Goal: Information Seeking & Learning: Check status

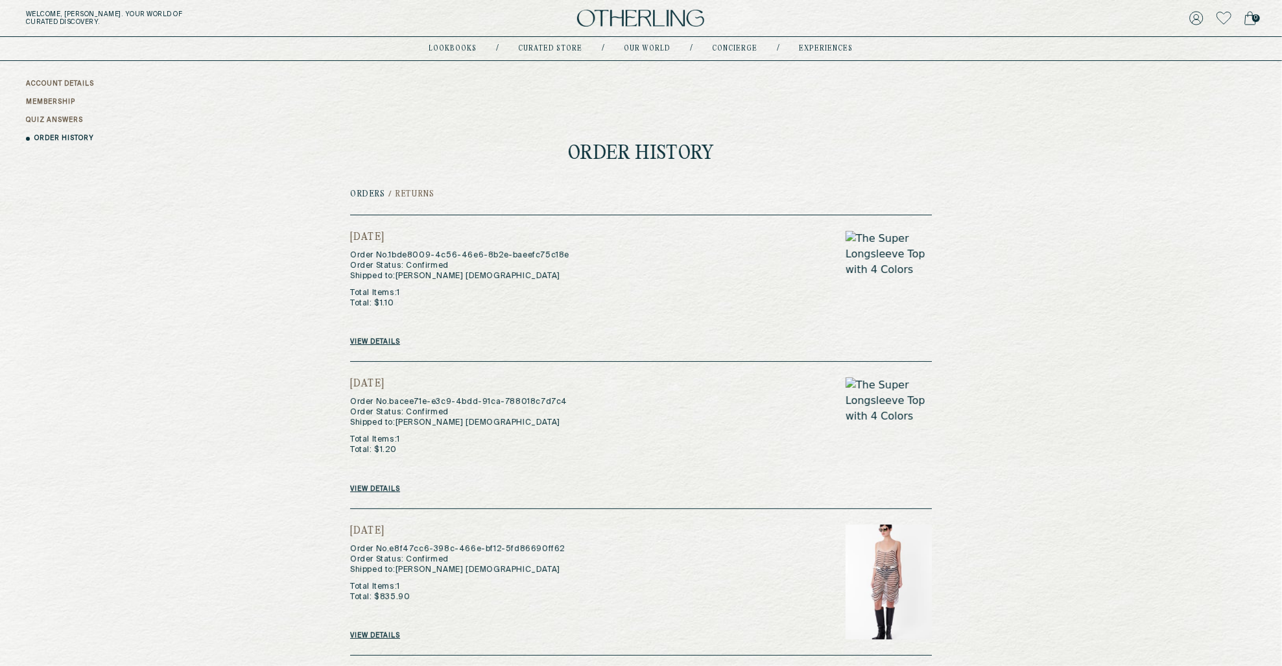
click at [386, 342] on link "View details" at bounding box center [375, 342] width 50 height 8
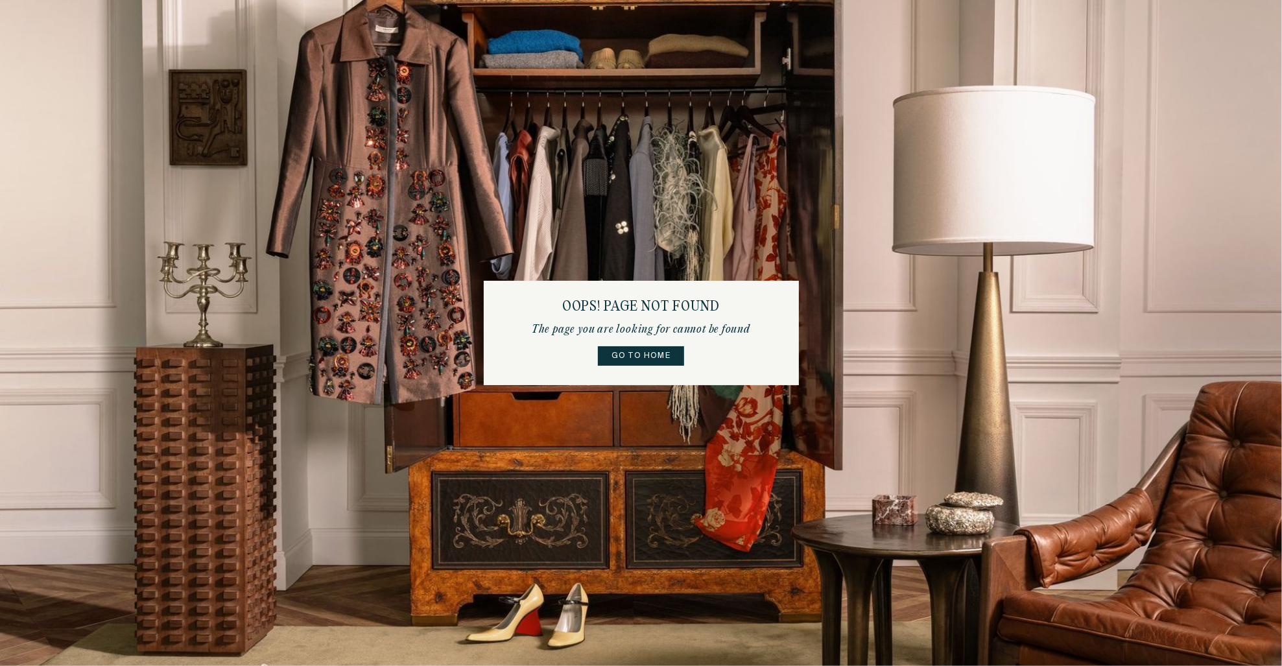
click at [613, 355] on link "Go to home" at bounding box center [641, 355] width 86 height 19
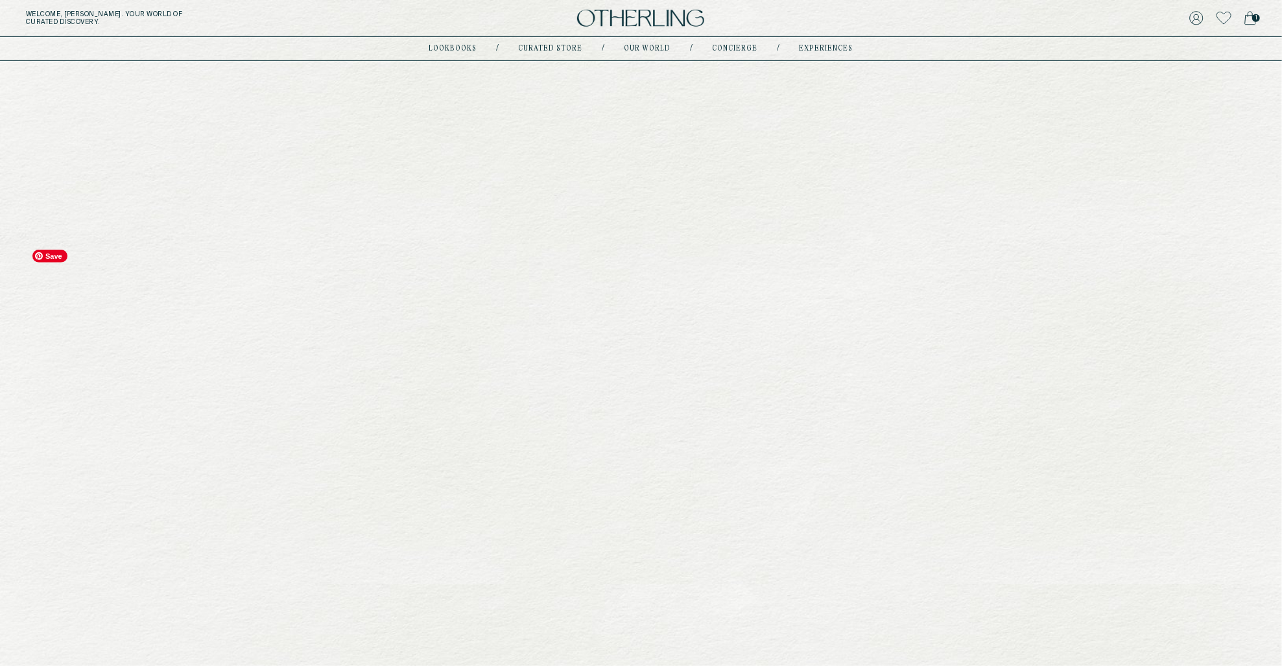
scroll to position [667, 0]
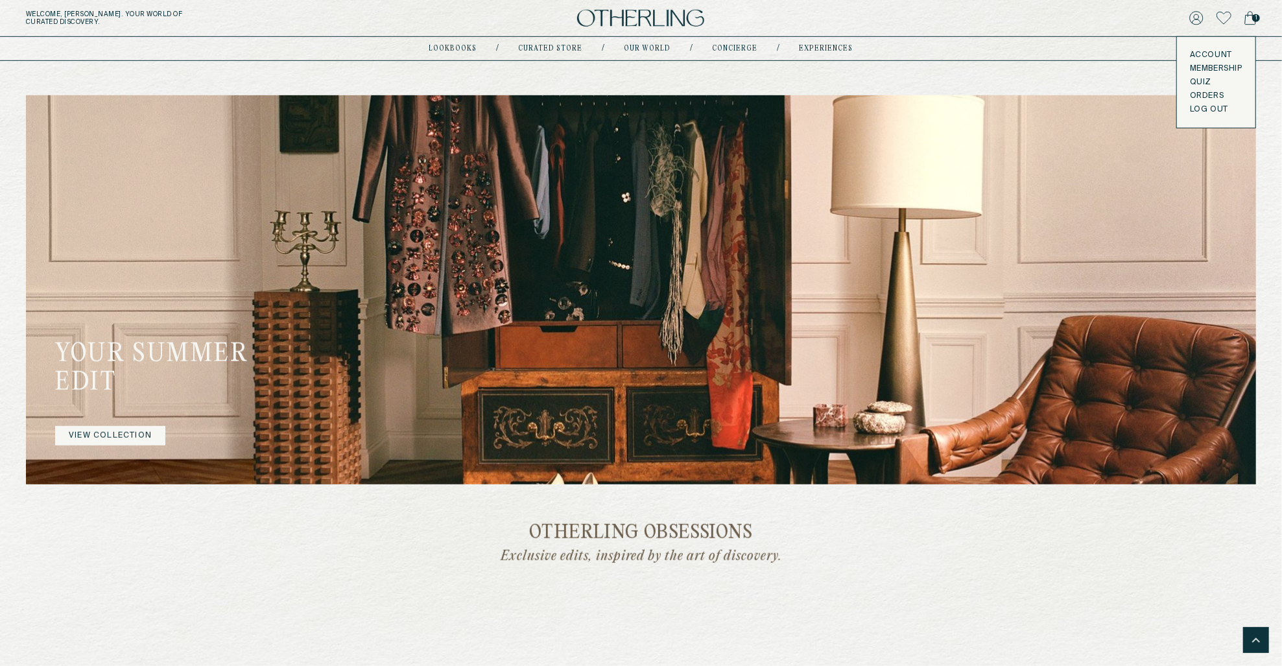
click at [1199, 23] on icon at bounding box center [1196, 18] width 14 height 14
click at [1196, 18] on icon at bounding box center [1196, 18] width 14 height 14
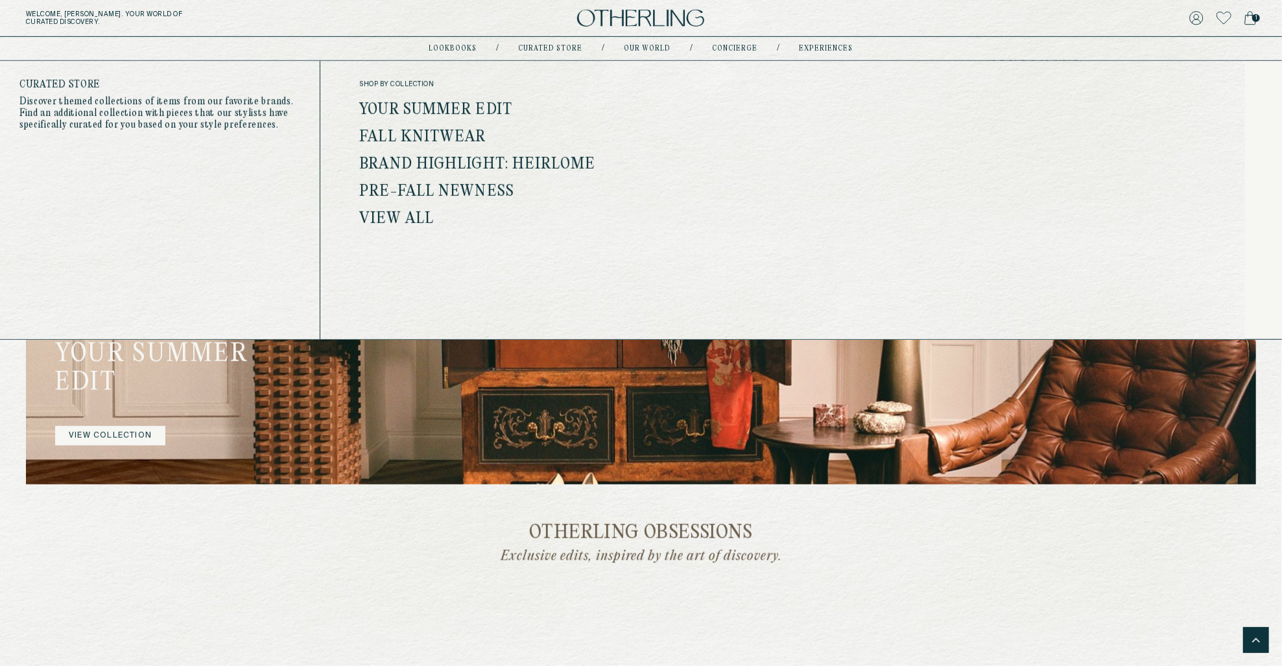
click at [441, 105] on link "Your Summer Edit" at bounding box center [435, 110] width 153 height 17
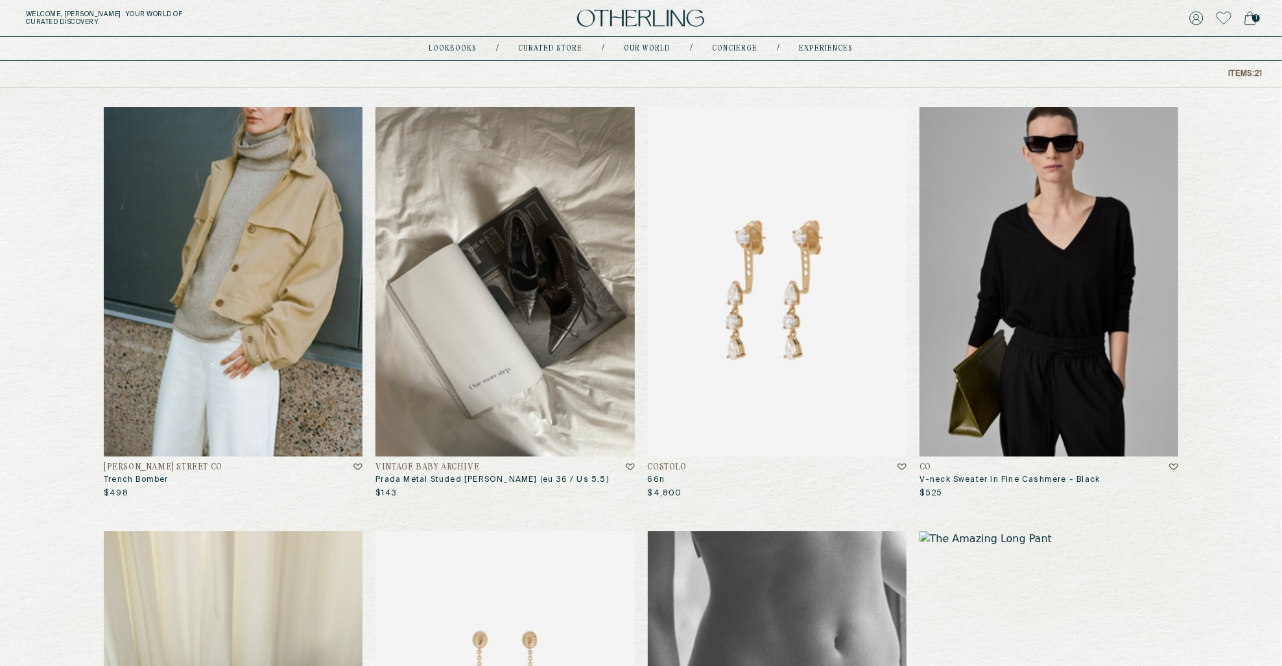
scroll to position [119, 0]
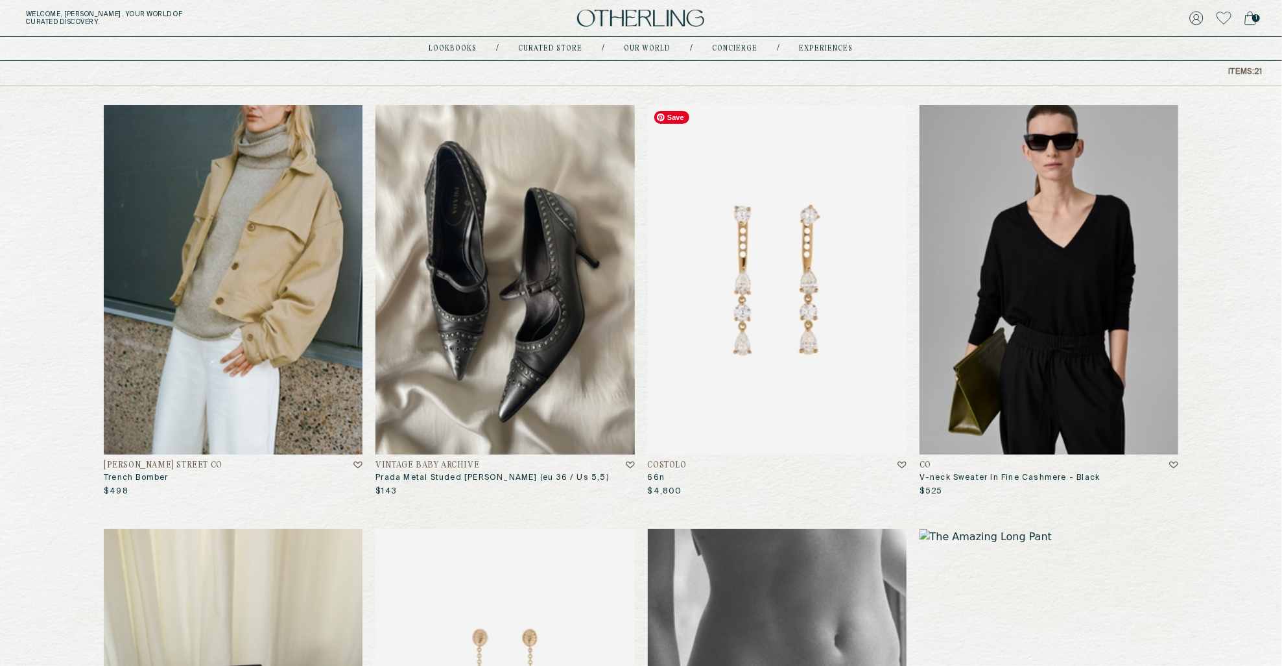
click at [753, 242] on img at bounding box center [777, 279] width 259 height 349
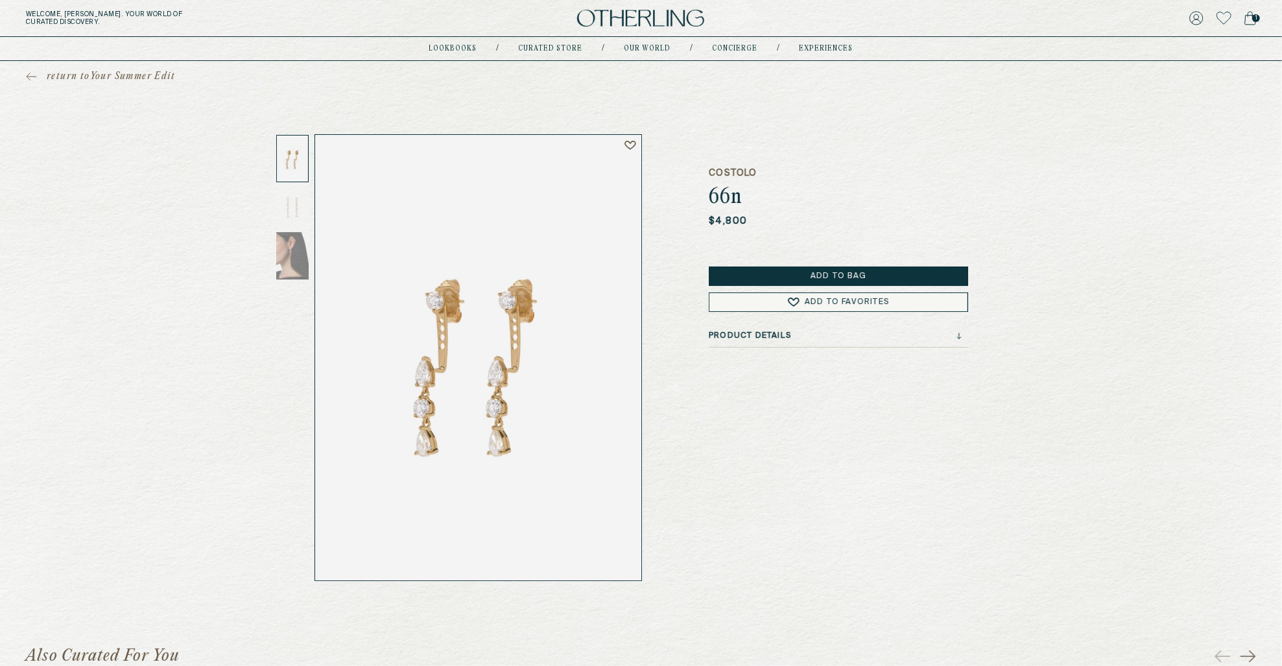
click at [746, 332] on h3 "Product Details" at bounding box center [750, 335] width 82 height 9
click at [746, 333] on h3 "Product Details" at bounding box center [750, 335] width 82 height 9
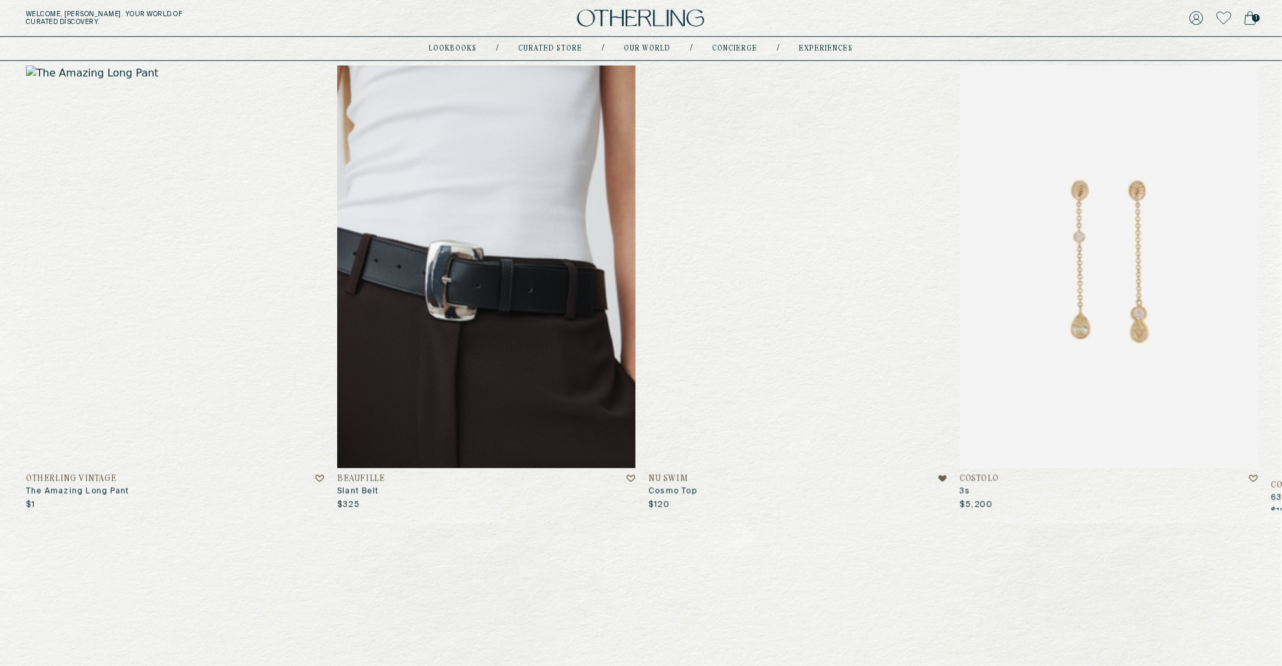
scroll to position [616, 0]
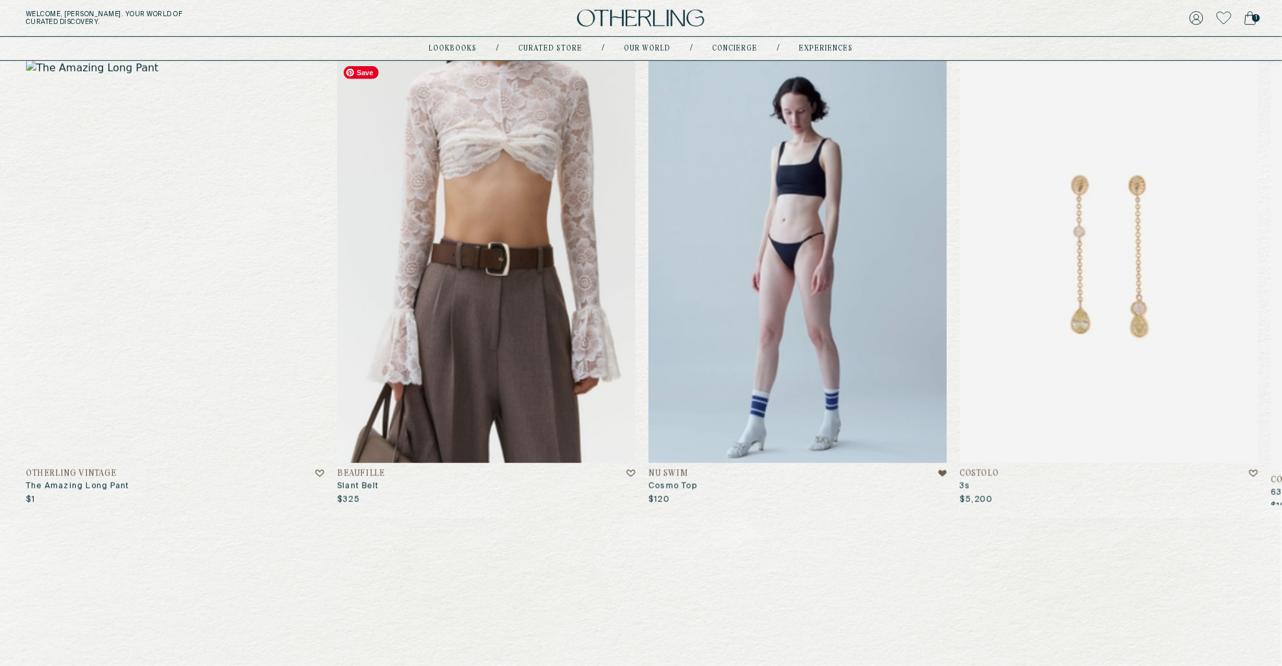
click at [469, 376] on img at bounding box center [486, 261] width 298 height 403
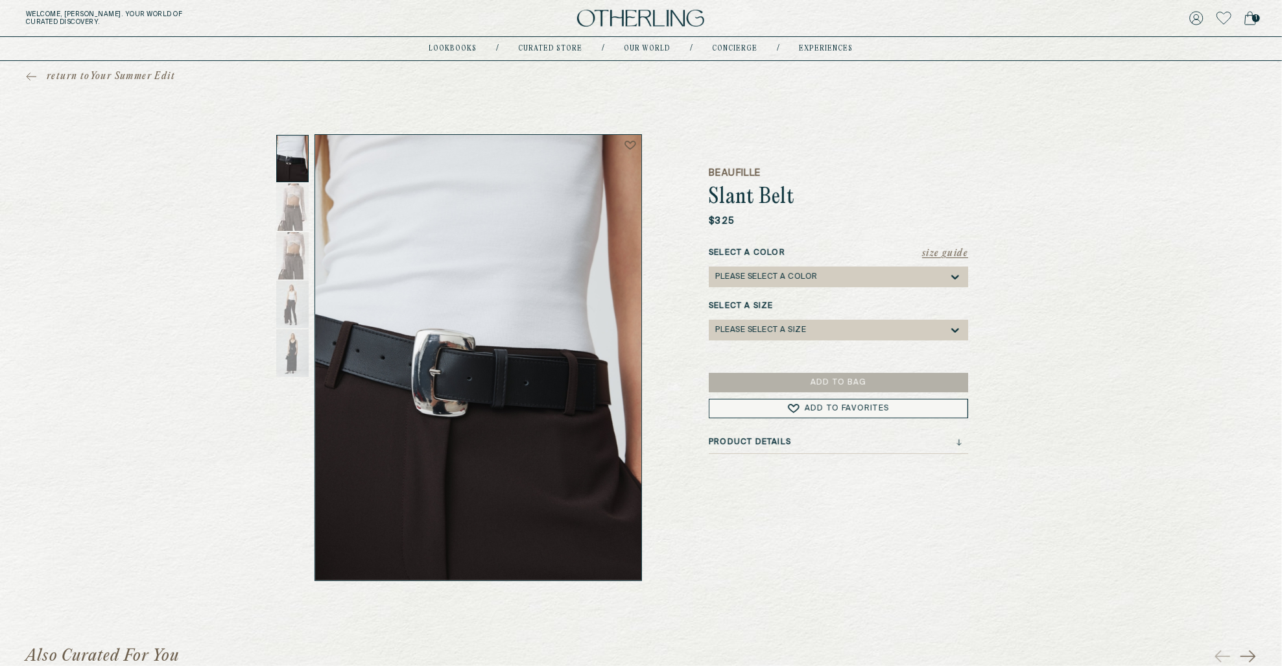
click at [740, 439] on h3 "Product Details" at bounding box center [750, 442] width 82 height 9
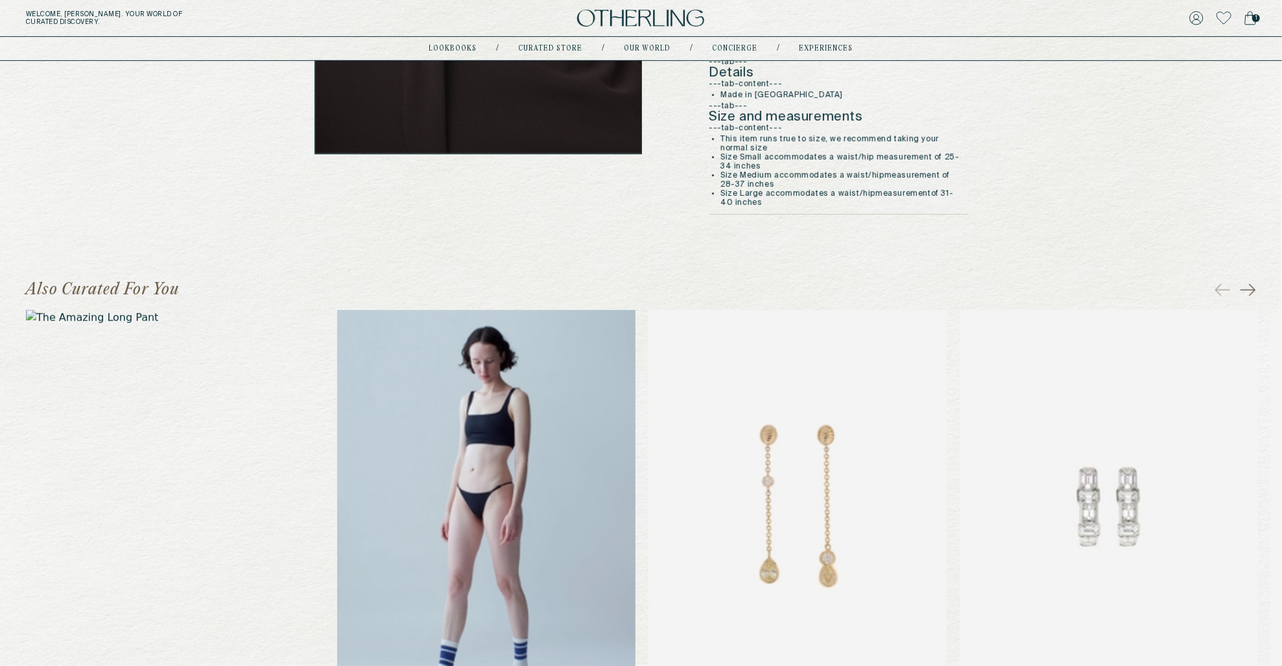
scroll to position [431, 0]
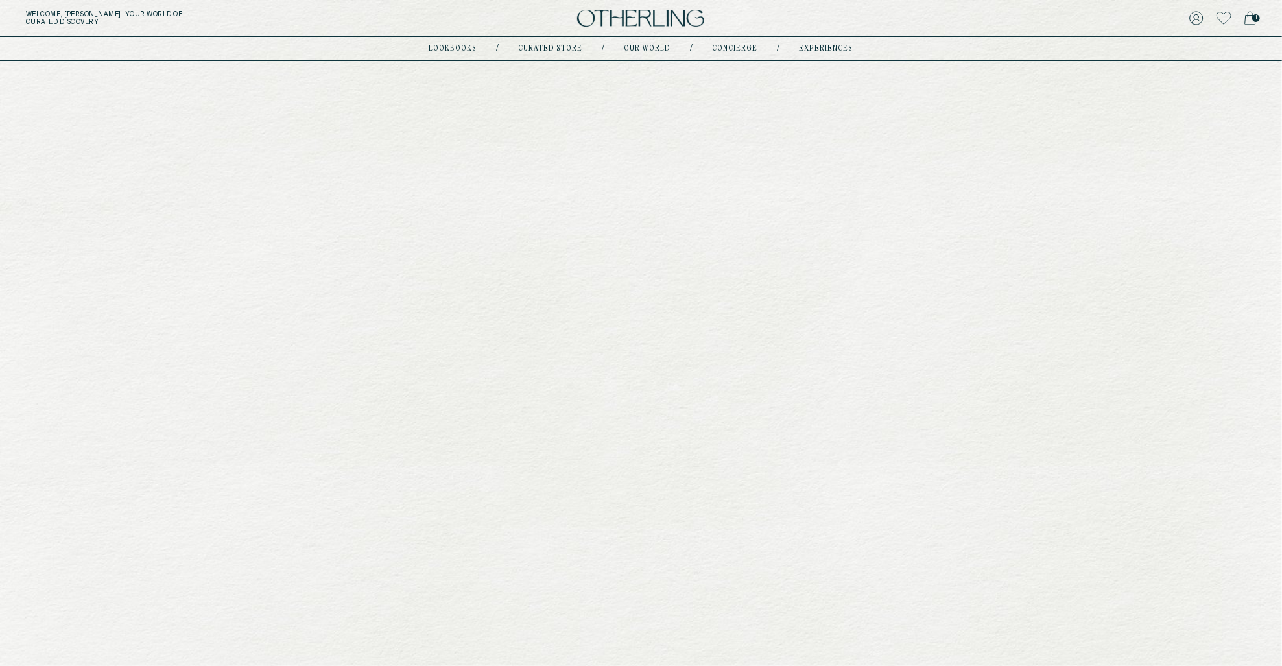
scroll to position [616, 0]
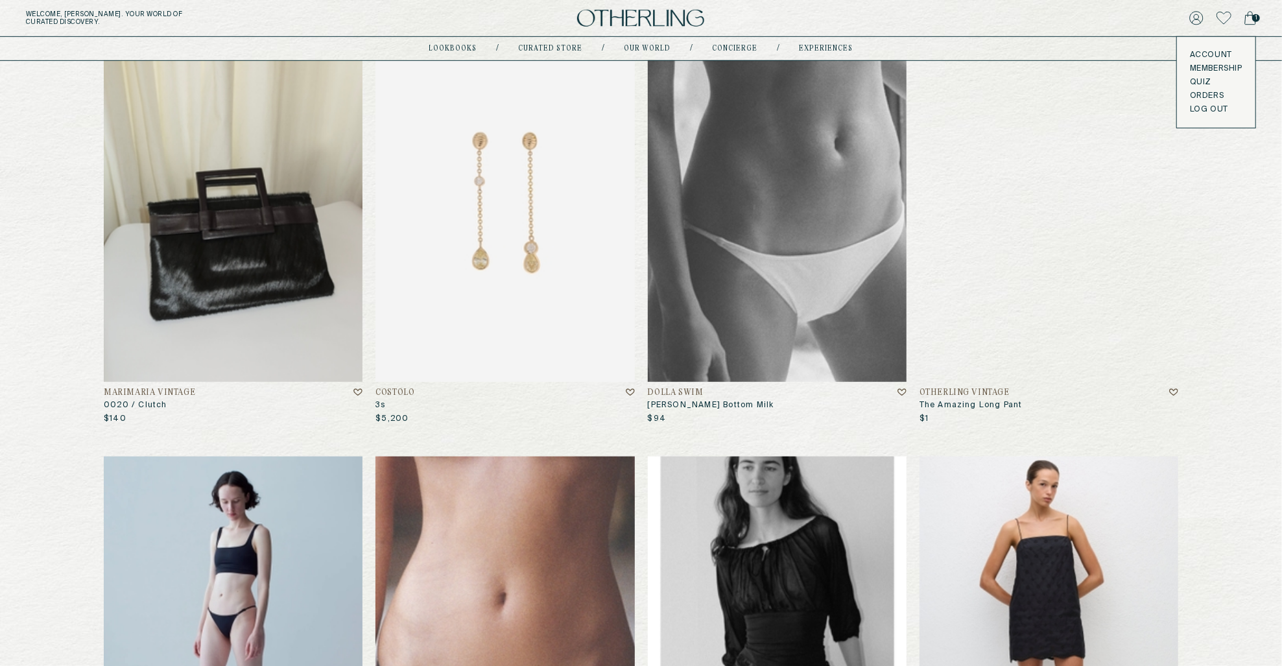
click at [1201, 97] on link "Orders" at bounding box center [1216, 96] width 53 height 10
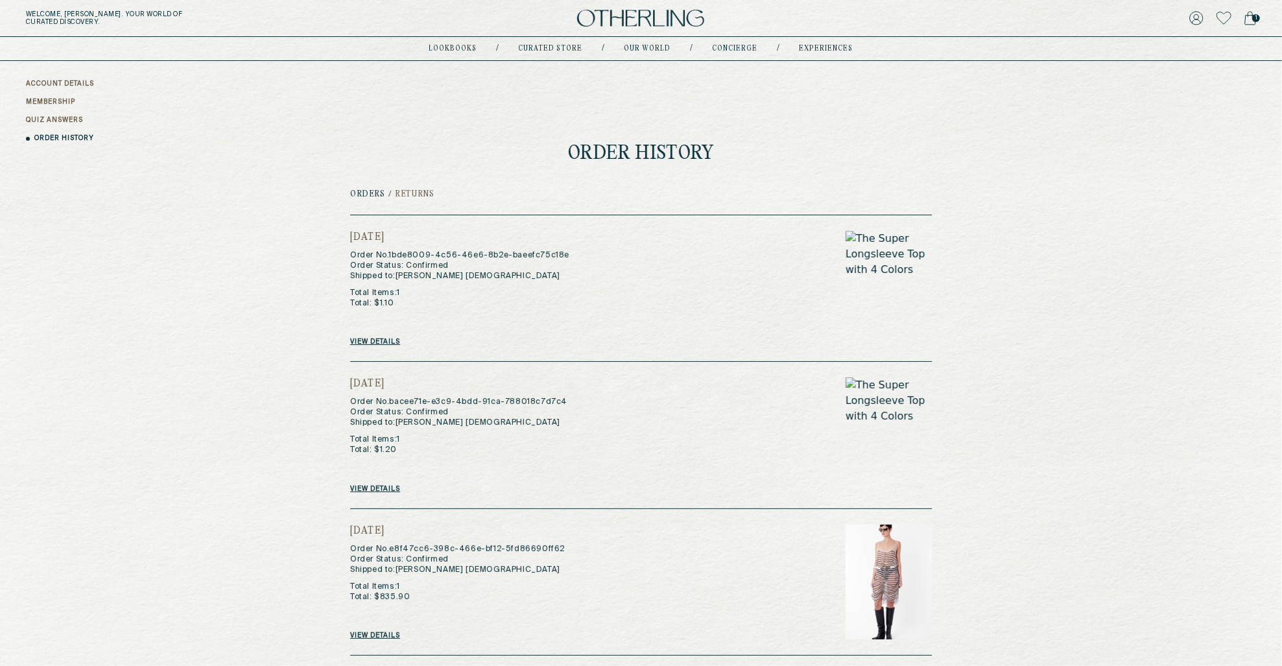
click at [411, 193] on h2 "Returns" at bounding box center [414, 194] width 39 height 9
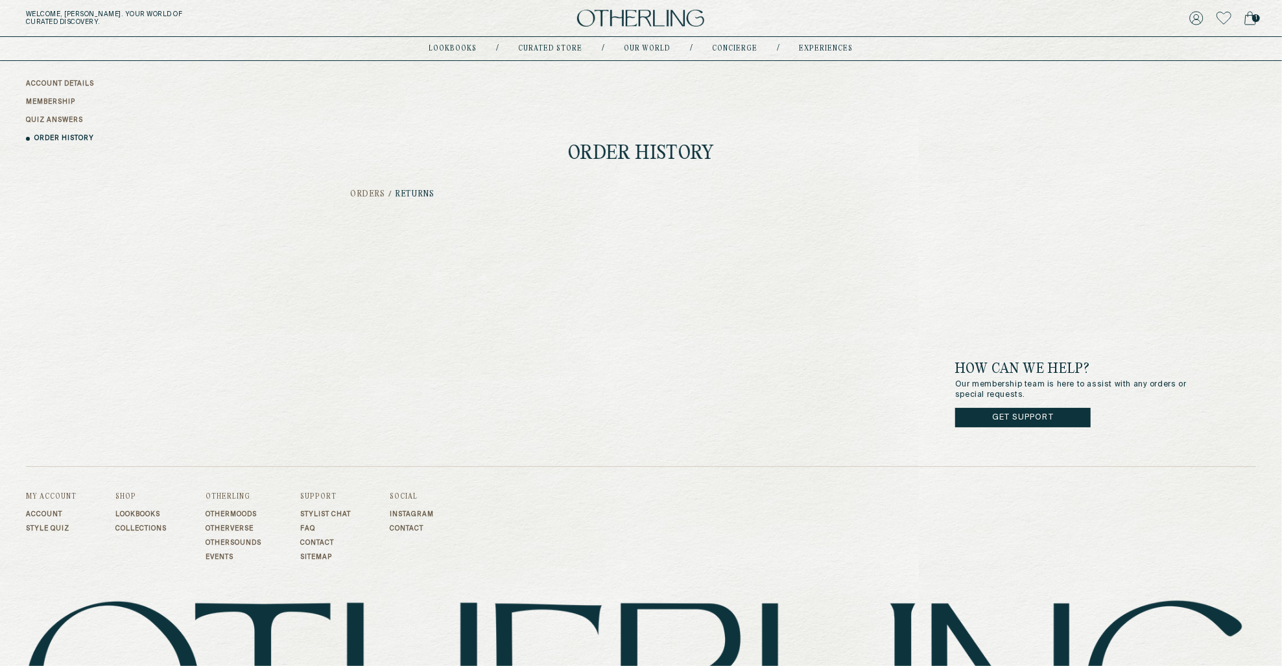
click at [357, 194] on h2 "Orders" at bounding box center [367, 194] width 35 height 9
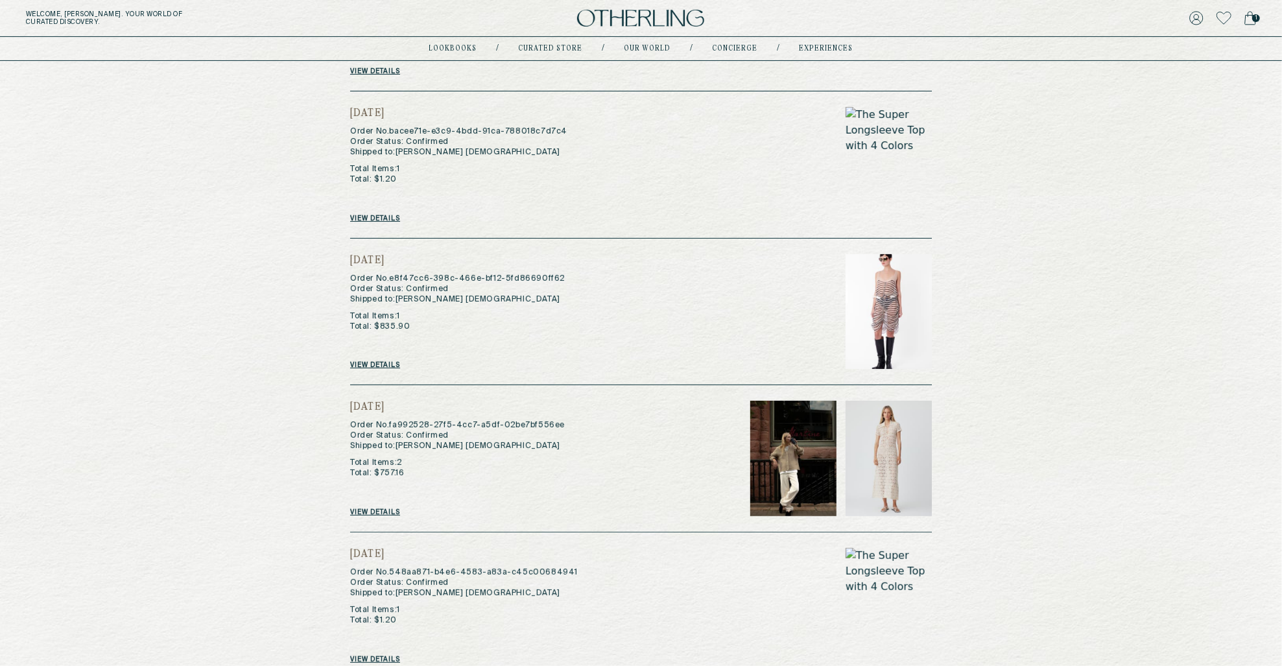
scroll to position [366, 0]
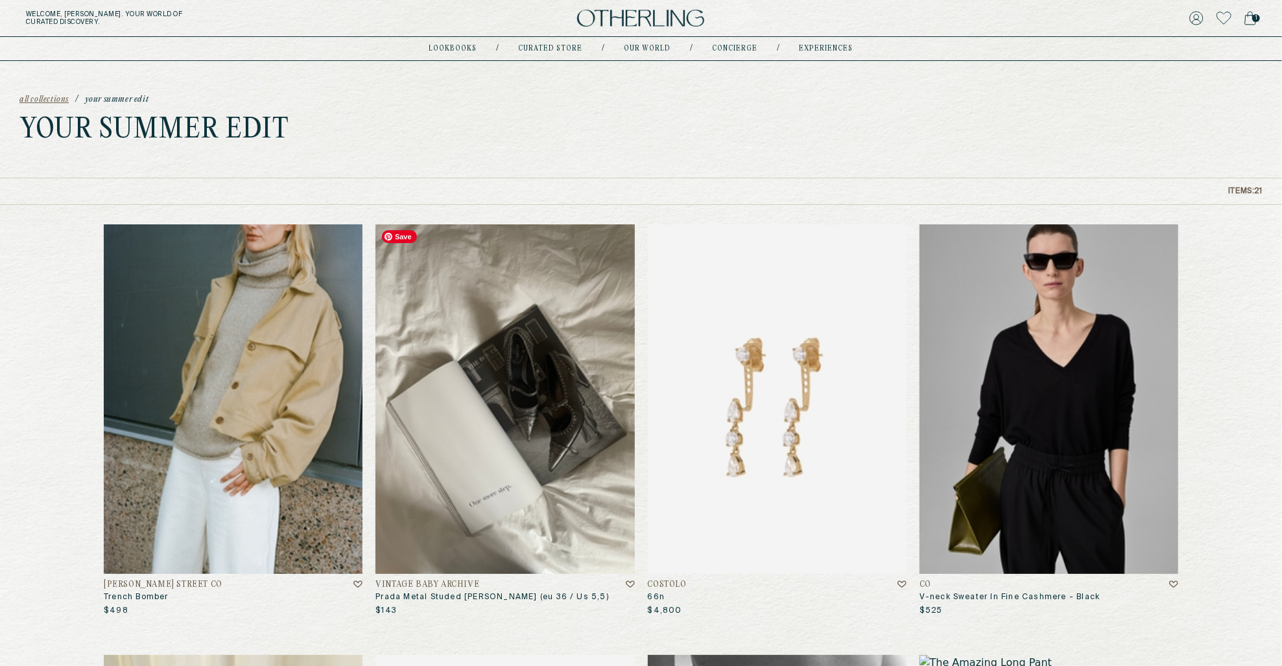
click at [521, 493] on img at bounding box center [504, 398] width 259 height 349
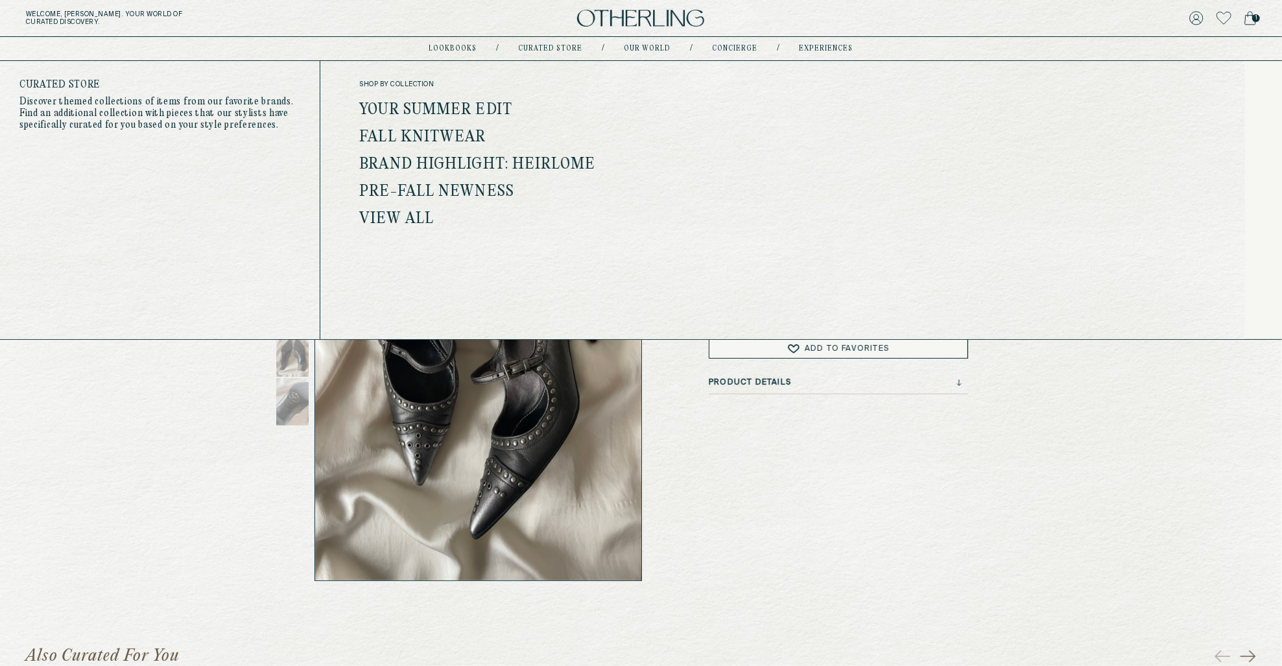
click at [567, 48] on link "Curated store" at bounding box center [551, 48] width 64 height 6
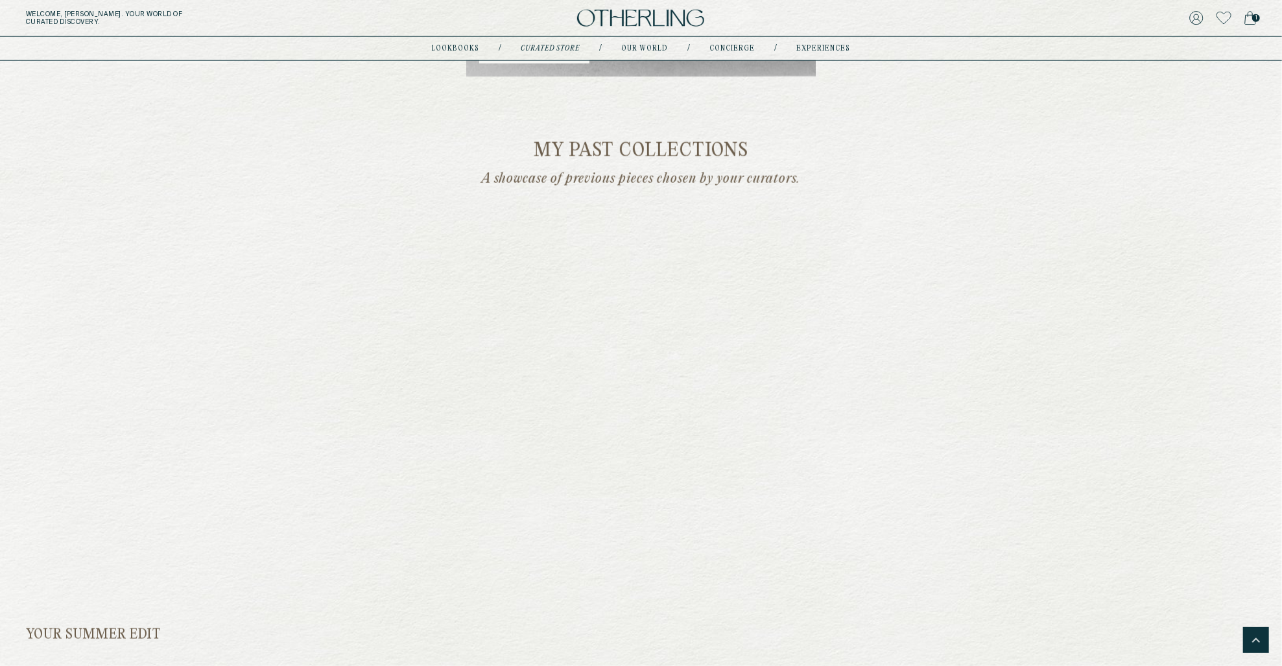
scroll to position [1025, 0]
